Goal: Download file/media

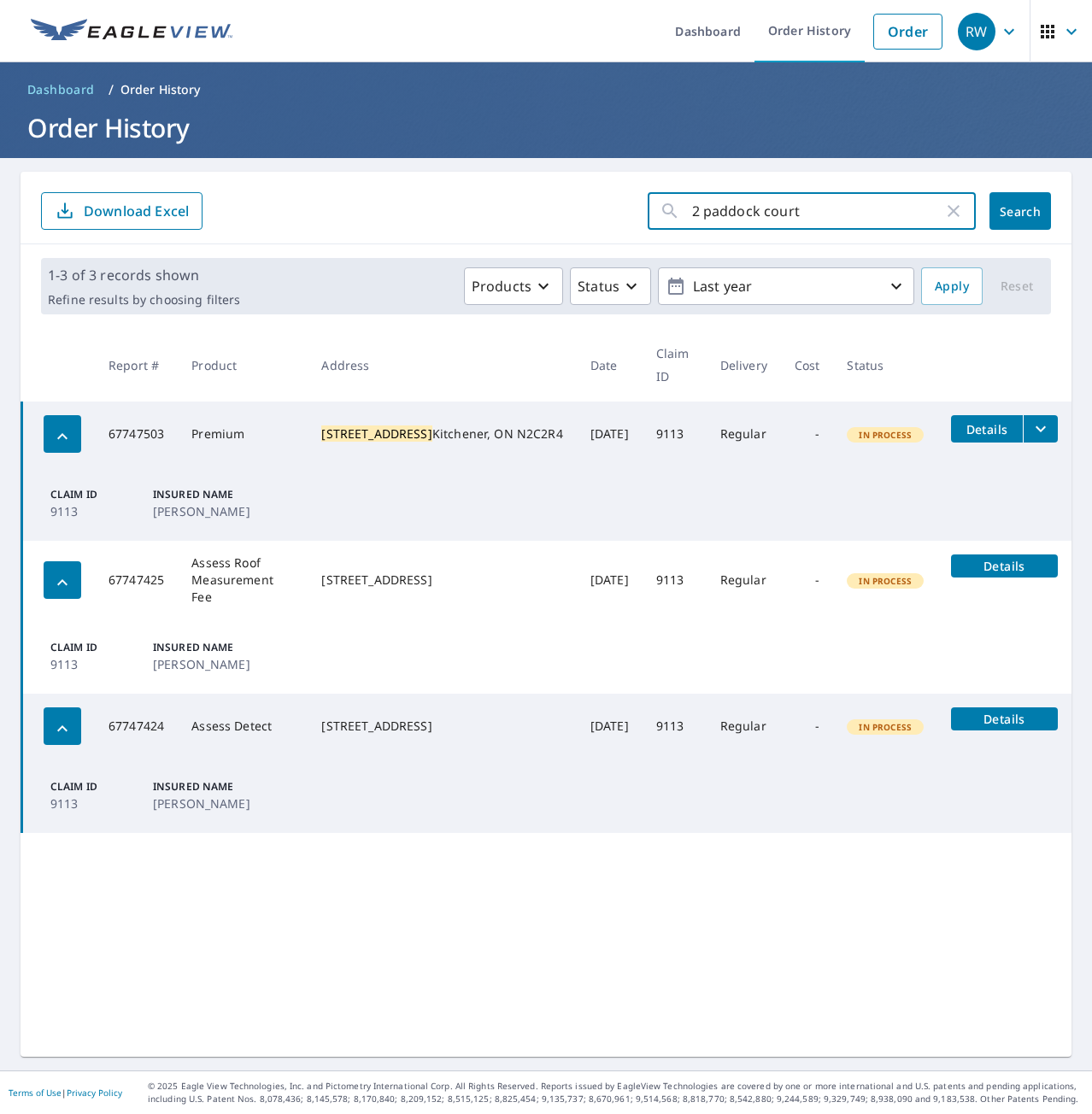
click at [844, 216] on input "2 paddock court" at bounding box center [817, 211] width 251 height 48
drag, startPoint x: 877, startPoint y: 202, endPoint x: 616, endPoint y: 198, distance: 261.0
click at [616, 198] on form "2 paddock court ​ Search Download Excel" at bounding box center [546, 210] width 1010 height 38
click at [52, 82] on span "Dashboard" at bounding box center [61, 89] width 68 height 17
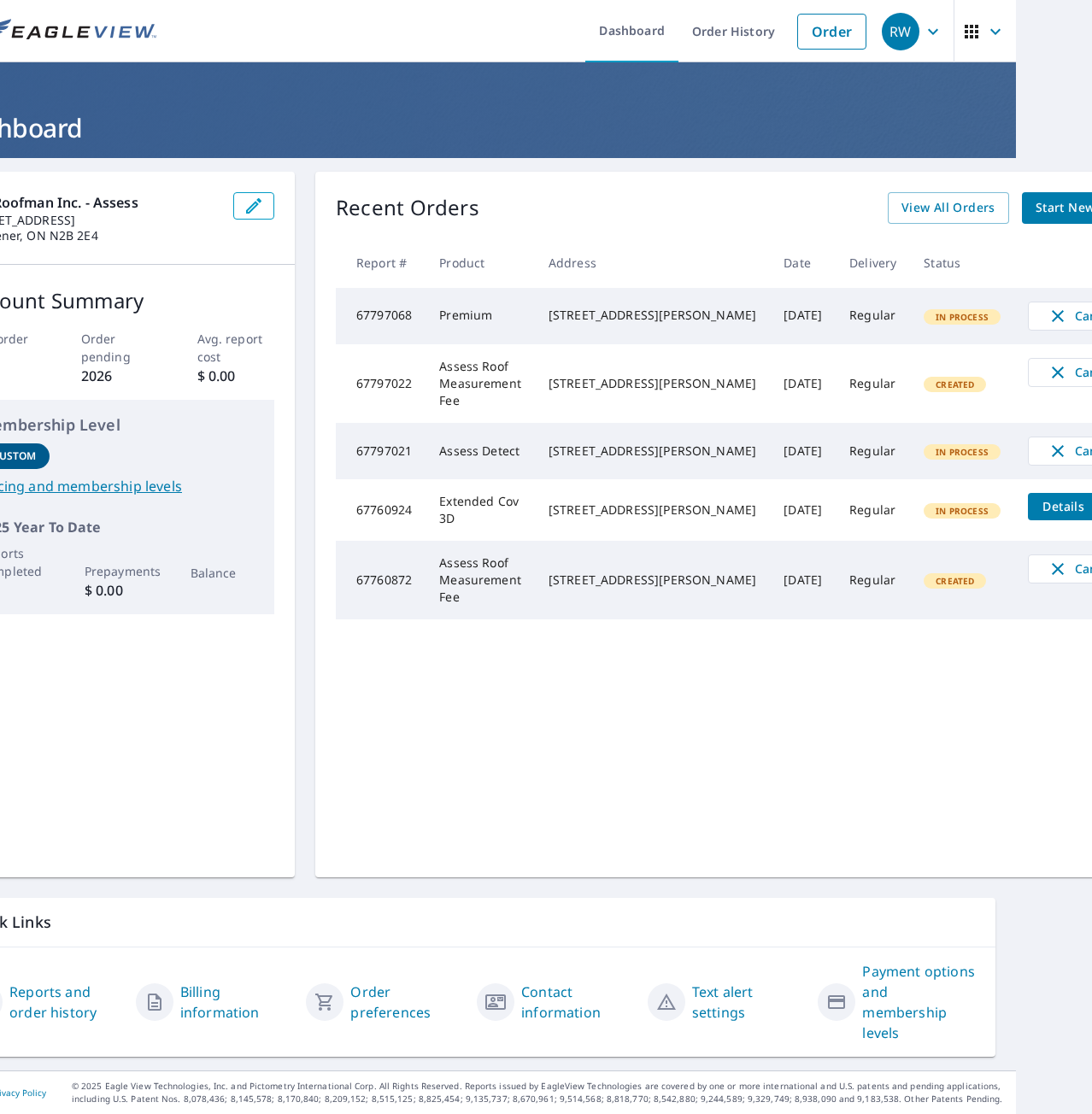
scroll to position [0, 84]
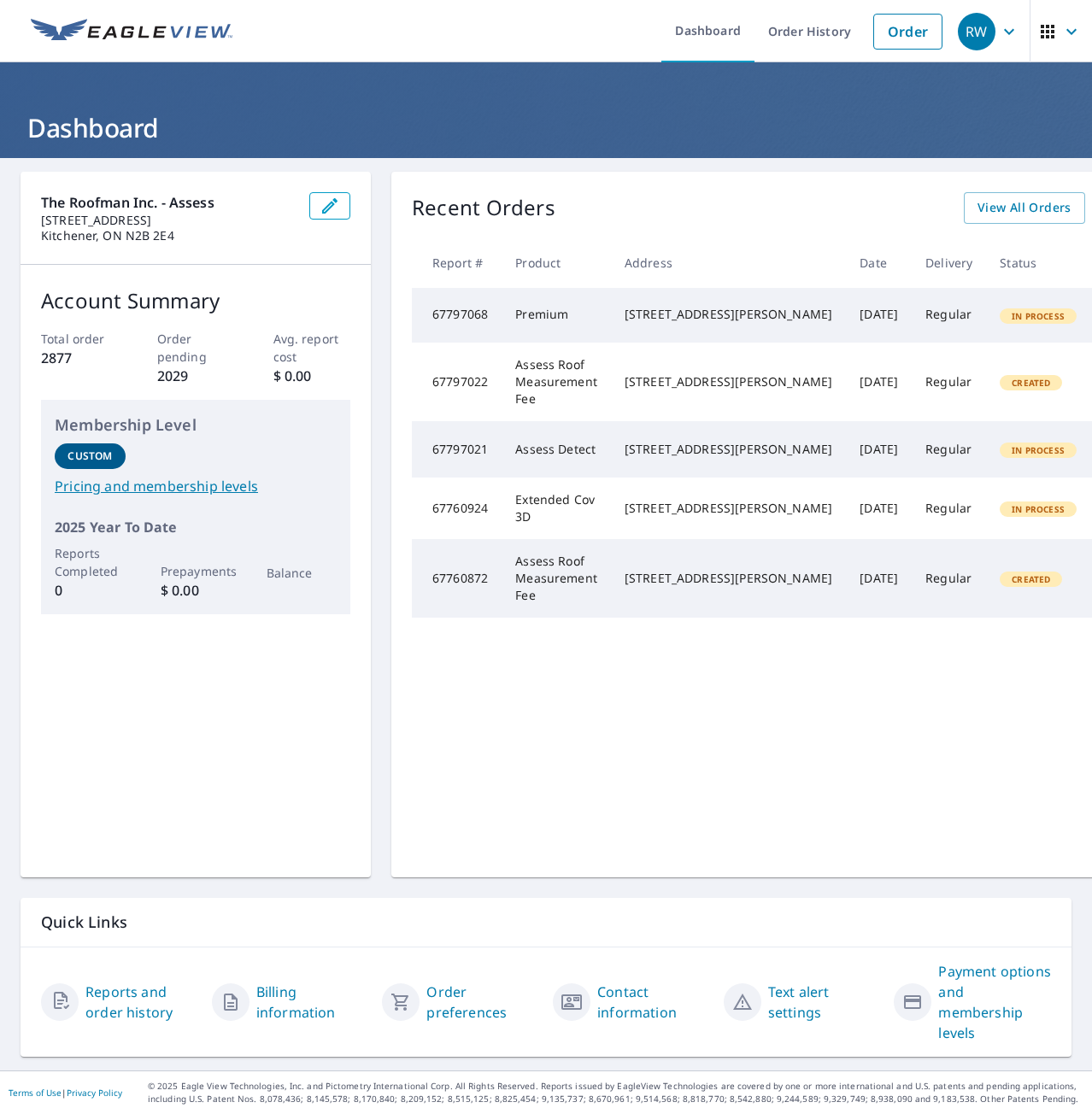
scroll to position [0, 84]
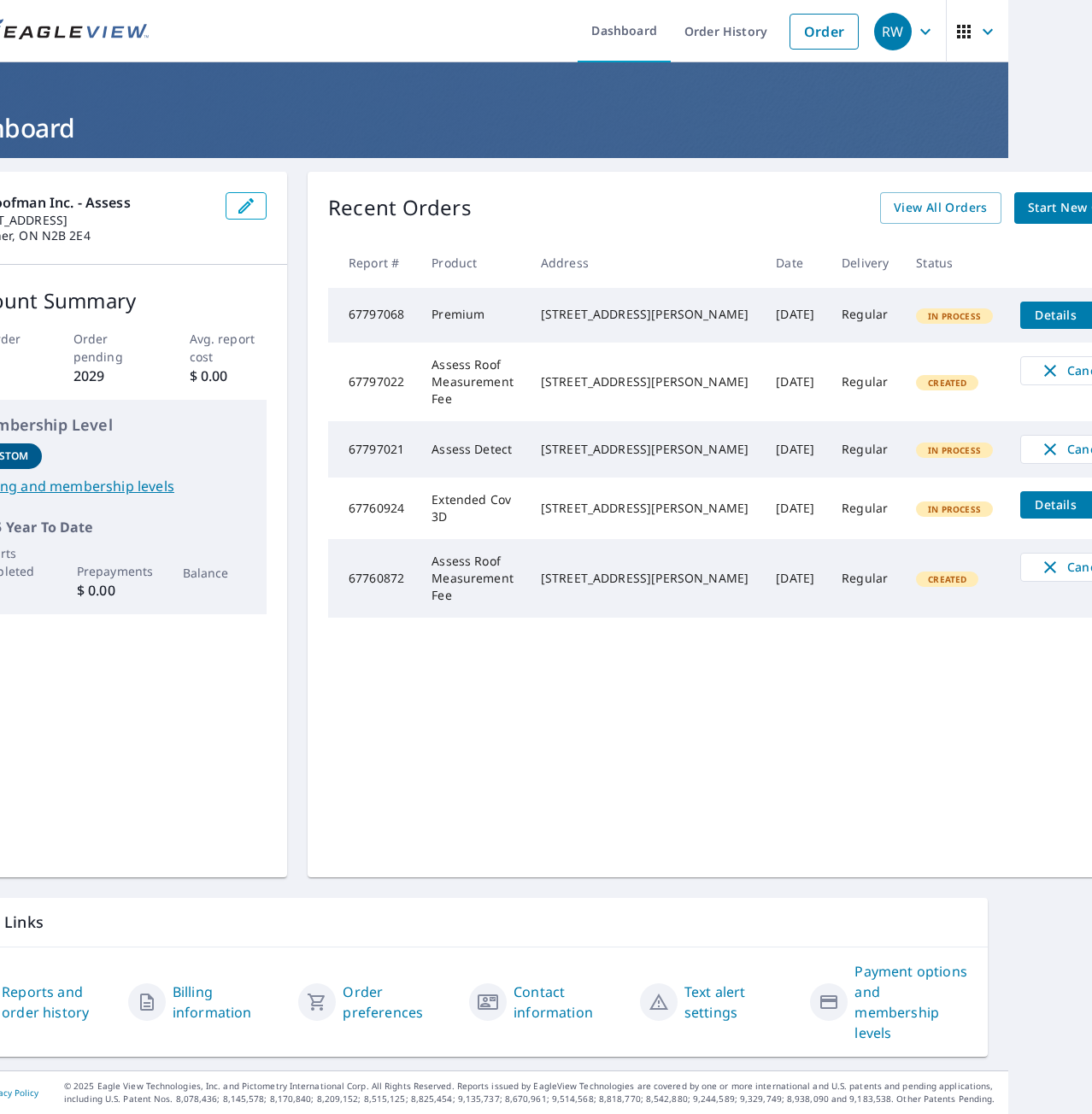
click at [1091, 311] on icon "filesDropdownBtn-67797068" at bounding box center [1109, 315] width 20 height 20
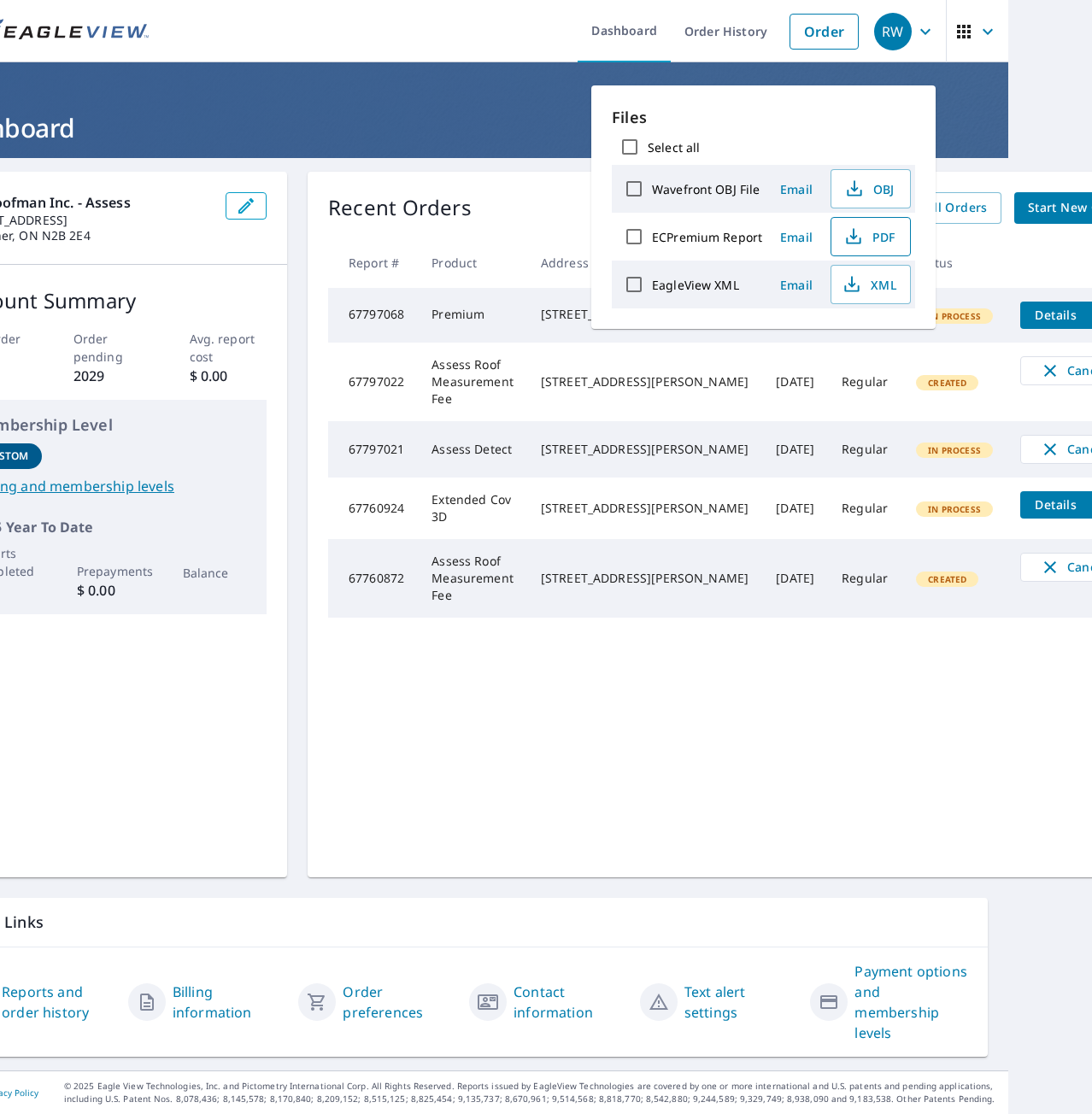
click at [863, 231] on span "PDF" at bounding box center [868, 236] width 55 height 20
